Goal: Navigation & Orientation: Find specific page/section

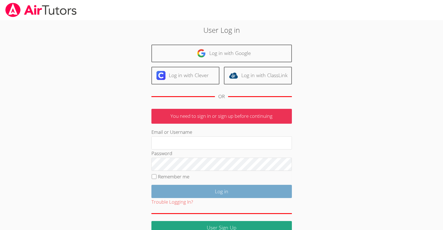
type input "[EMAIL_ADDRESS][DOMAIN_NAME]"
click at [224, 190] on input "Log in" at bounding box center [221, 191] width 140 height 13
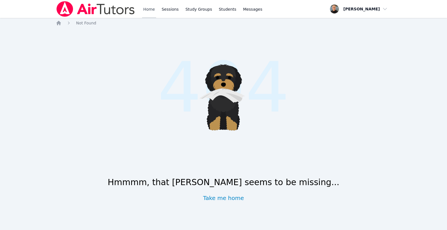
click at [145, 10] on link "Home" at bounding box center [149, 9] width 14 height 18
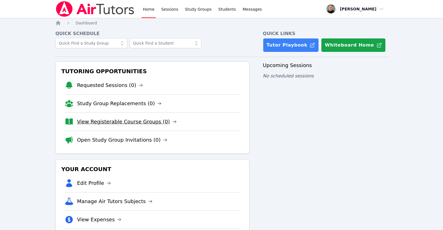
click at [144, 122] on link "View Registerable Course Groups (0)" at bounding box center [127, 122] width 100 height 8
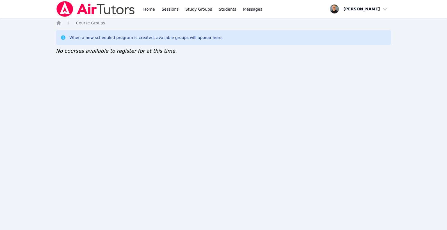
click at [261, 86] on div "Home Sessions Study Groups Students Messages Open user menu Taylor Arnold Open …" at bounding box center [223, 115] width 447 height 230
click at [154, 11] on link "Home" at bounding box center [149, 9] width 14 height 18
